Goal: Go to known website: Access a specific website the user already knows

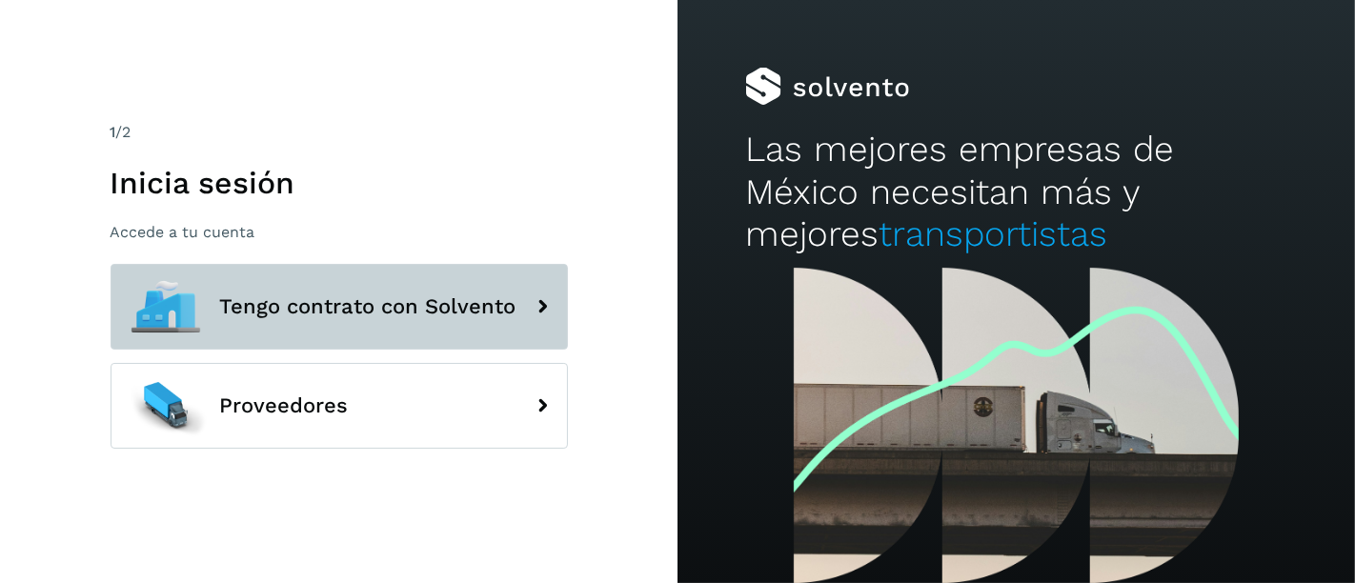
click at [304, 276] on button "Tengo contrato con Solvento" at bounding box center [339, 307] width 457 height 86
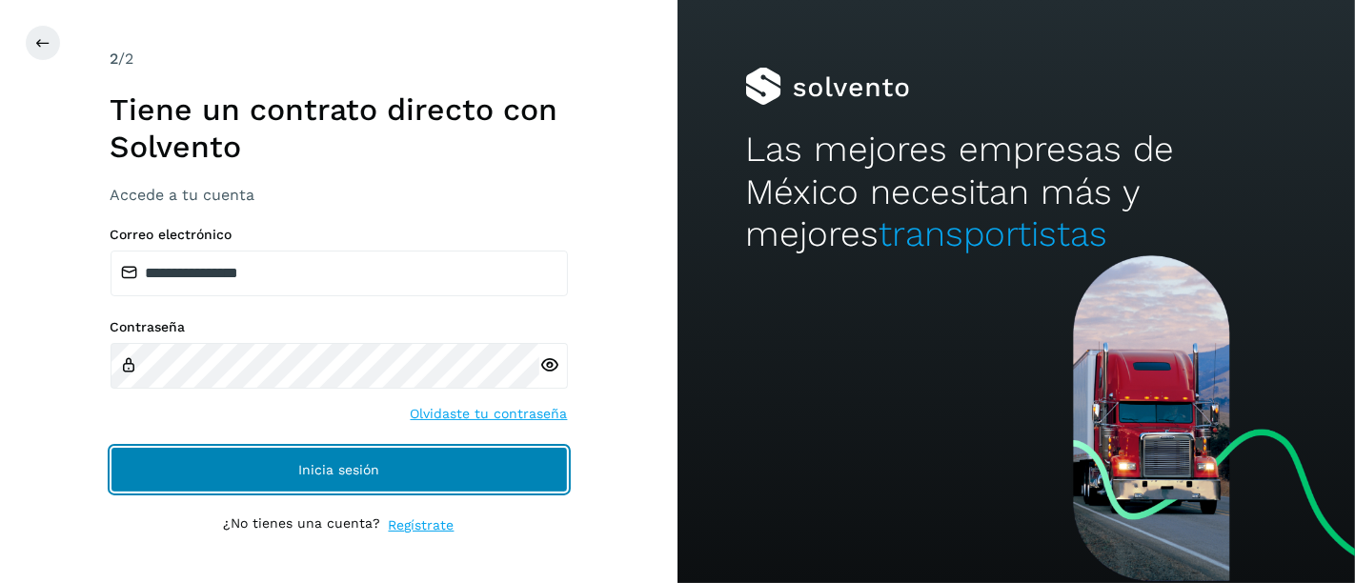
click at [353, 453] on button "Inicia sesión" at bounding box center [339, 470] width 457 height 46
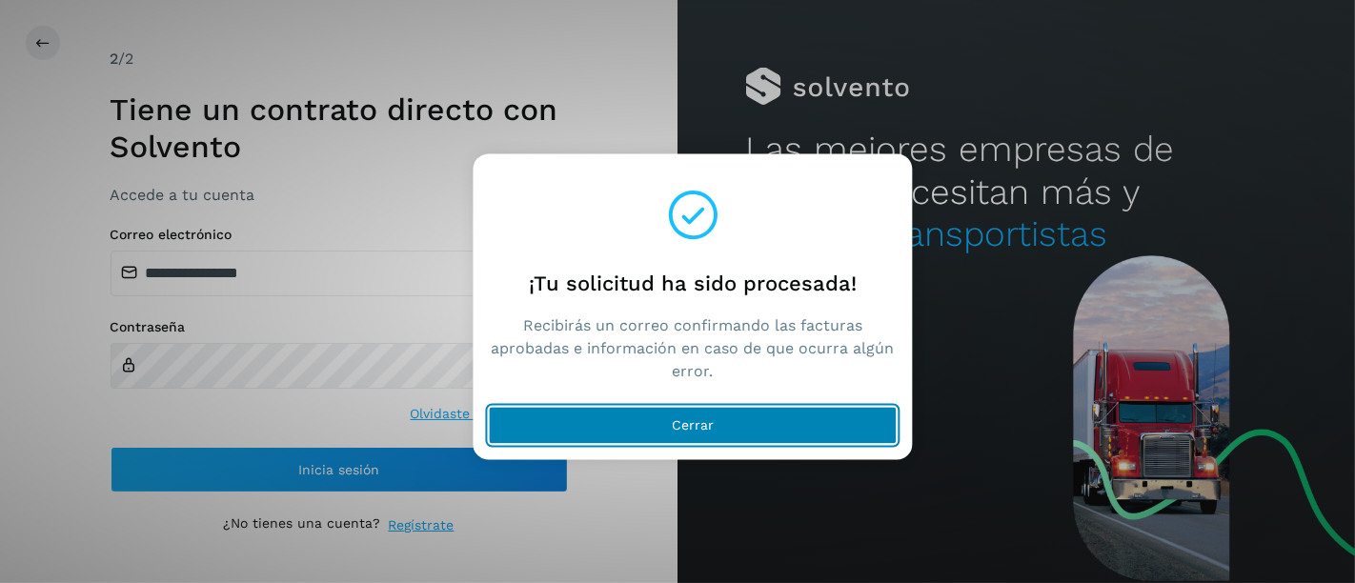
click at [693, 428] on span "Cerrar" at bounding box center [693, 425] width 42 height 13
